Goal: Information Seeking & Learning: Find specific fact

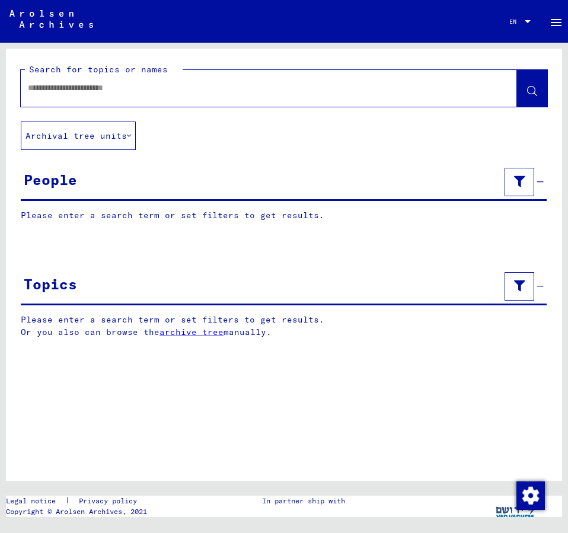
click at [47, 91] on input "text" at bounding box center [258, 88] width 460 height 12
type input "*"
type input "**********"
click at [524, 90] on button at bounding box center [532, 88] width 30 height 37
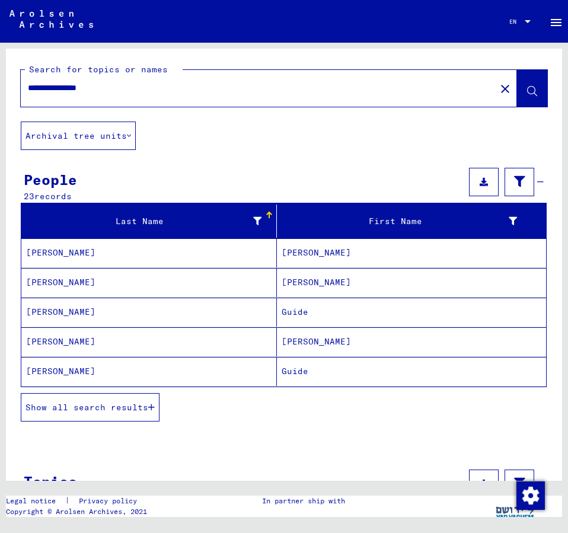
click at [106, 403] on span "Show all search results" at bounding box center [86, 407] width 123 height 11
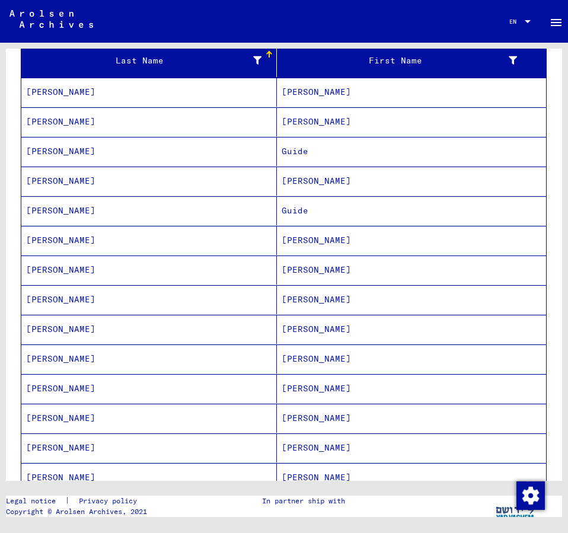
scroll to position [192, 0]
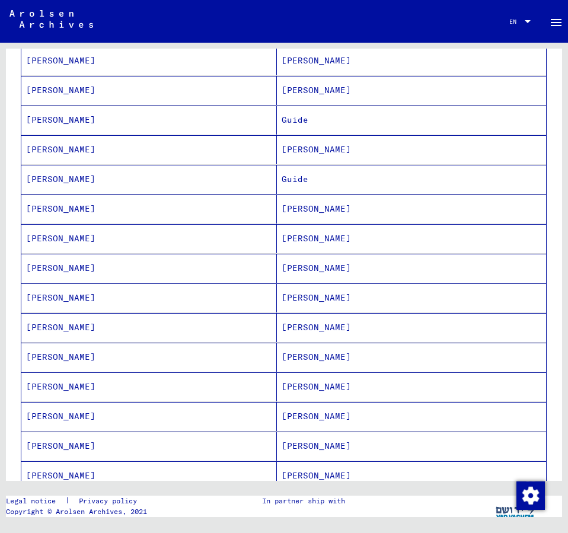
click at [310, 323] on mat-cell "[PERSON_NAME]" at bounding box center [411, 327] width 269 height 29
